Goal: Task Accomplishment & Management: Complete application form

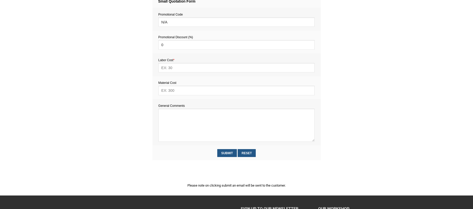
scroll to position [228, 0]
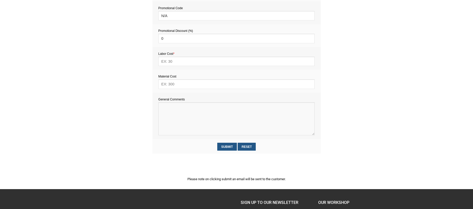
click at [175, 112] on textarea at bounding box center [236, 118] width 156 height 33
paste textarea "Hello, We would need some cabinet inserts installed as per the photos. One is a…"
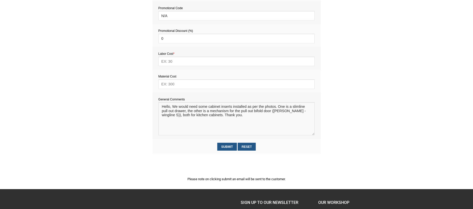
scroll to position [221, 0]
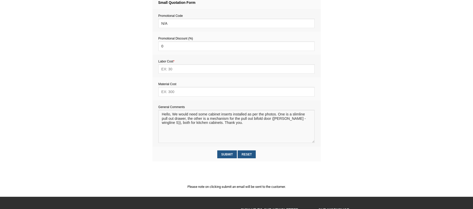
paste textarea "Estimate provision for a professional handyman (service call out and labour) to…"
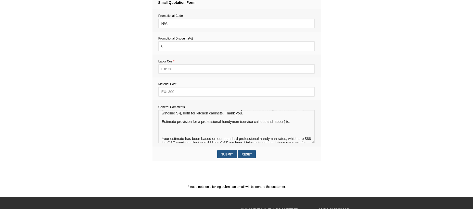
scroll to position [10, 0]
click at [165, 133] on textarea at bounding box center [236, 126] width 156 height 33
click at [165, 131] on textarea at bounding box center [236, 126] width 156 height 33
drag, startPoint x: 301, startPoint y: 131, endPoint x: 292, endPoint y: 131, distance: 9.0
click at [292, 131] on textarea at bounding box center [236, 126] width 156 height 33
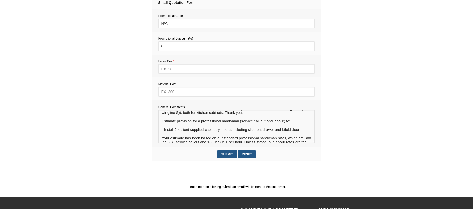
click at [282, 131] on textarea at bounding box center [236, 126] width 156 height 33
click at [172, 136] on textarea at bounding box center [236, 126] width 156 height 33
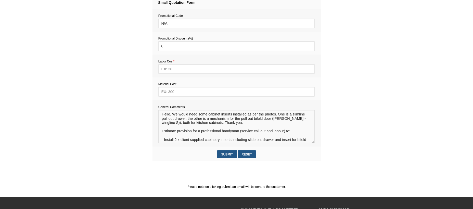
drag, startPoint x: 233, startPoint y: 114, endPoint x: 163, endPoint y: 107, distance: 70.7
click at [163, 107] on td "General Comments" at bounding box center [236, 123] width 168 height 46
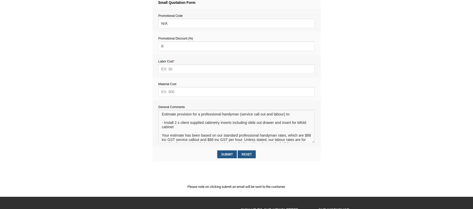
type textarea "Estimate provision for a professional handyman (service call out and labour) to…"
click at [169, 93] on input "text" at bounding box center [236, 91] width 156 height 9
type input "-"
type input "0"
click at [169, 71] on input "text" at bounding box center [236, 68] width 156 height 9
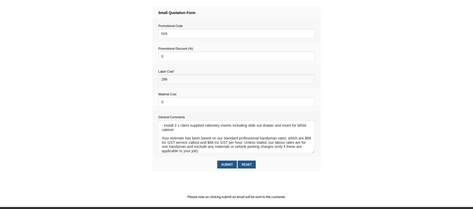
scroll to position [24, 0]
type input "286"
click at [229, 167] on input "Submit" at bounding box center [227, 165] width 20 height 8
